Goal: Task Accomplishment & Management: Complete application form

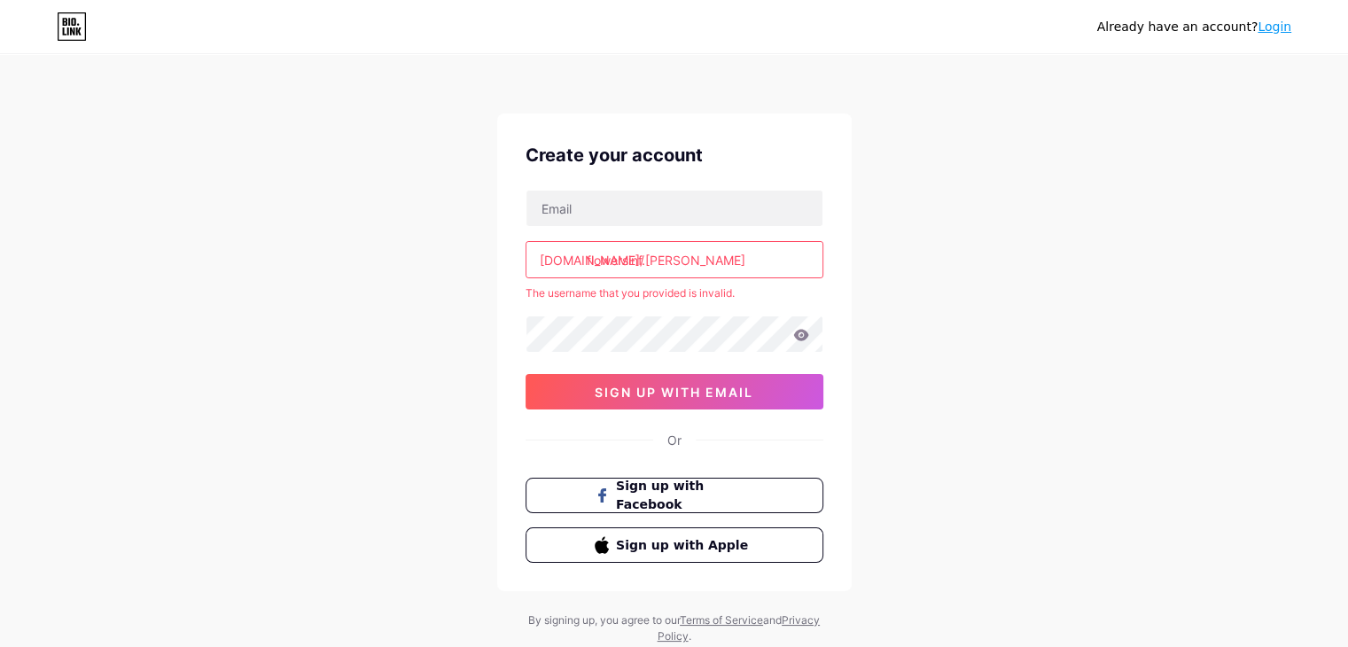
click at [645, 261] on input "flowersinf.[PERSON_NAME]" at bounding box center [675, 259] width 296 height 35
click at [645, 261] on input "flowersinf,[PERSON_NAME]" at bounding box center [675, 259] width 296 height 35
click at [626, 261] on input "flowersin.[DEMOGRAPHIC_DATA]" at bounding box center [675, 259] width 296 height 35
click at [706, 285] on div "The username that you provided is invalid." at bounding box center [675, 293] width 298 height 16
click at [644, 254] on input "flowers.in.[DEMOGRAPHIC_DATA]" at bounding box center [675, 259] width 296 height 35
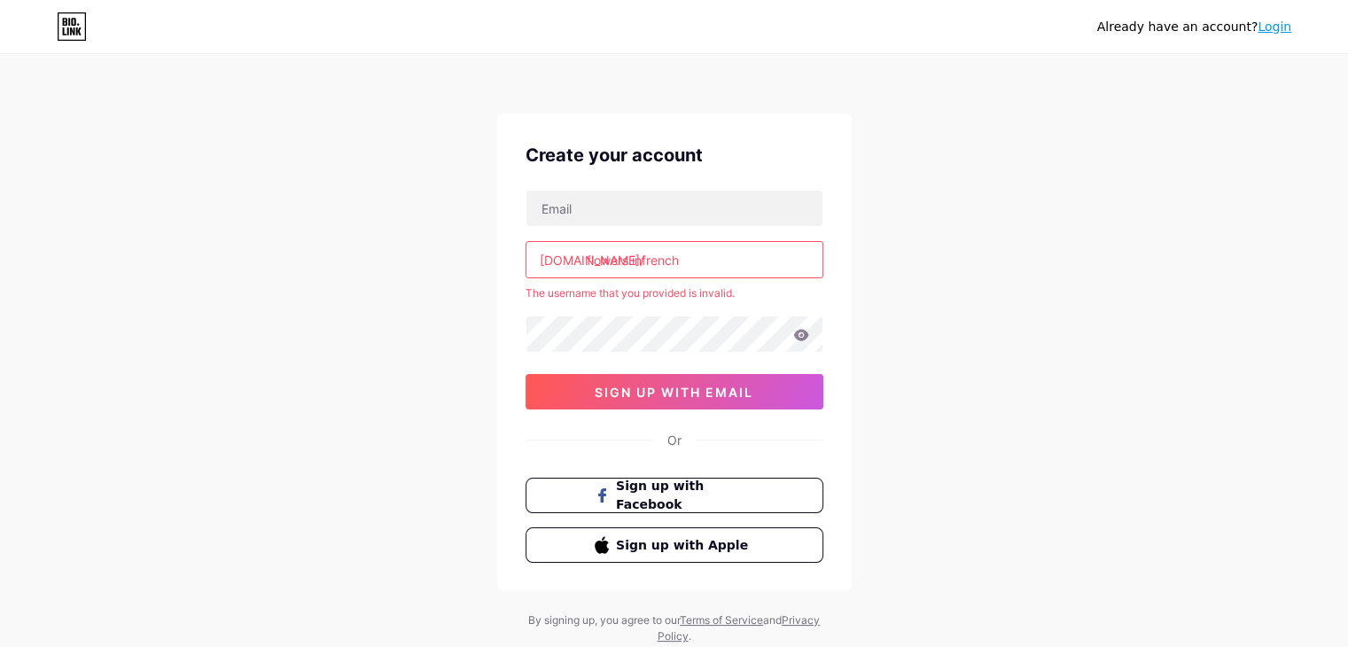
click at [634, 258] on input "flowers.infrench" at bounding box center [675, 259] width 296 height 35
type input "flowersinfrench"
